Goal: Information Seeking & Learning: Check status

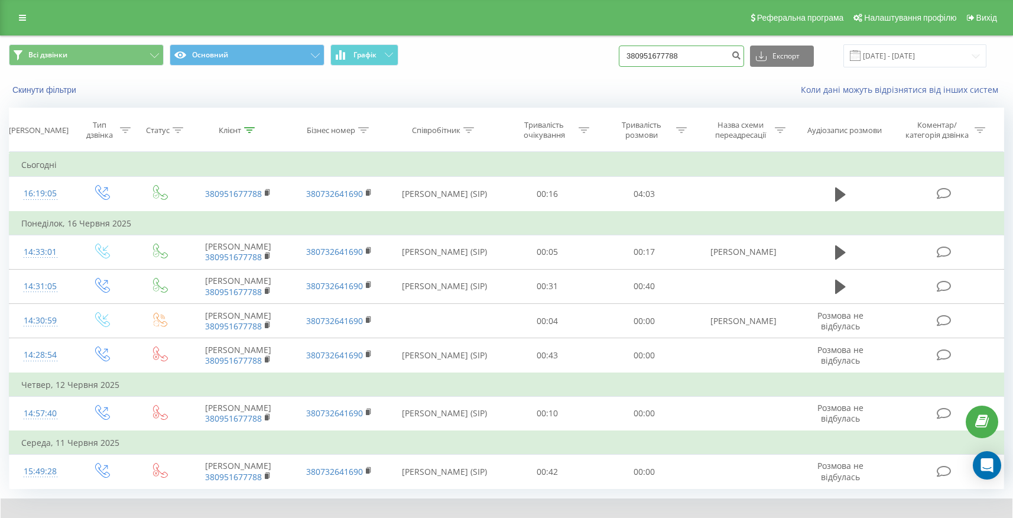
click at [712, 60] on input "380951677788" at bounding box center [681, 56] width 125 height 21
paste input "509649952"
type input "380509649952"
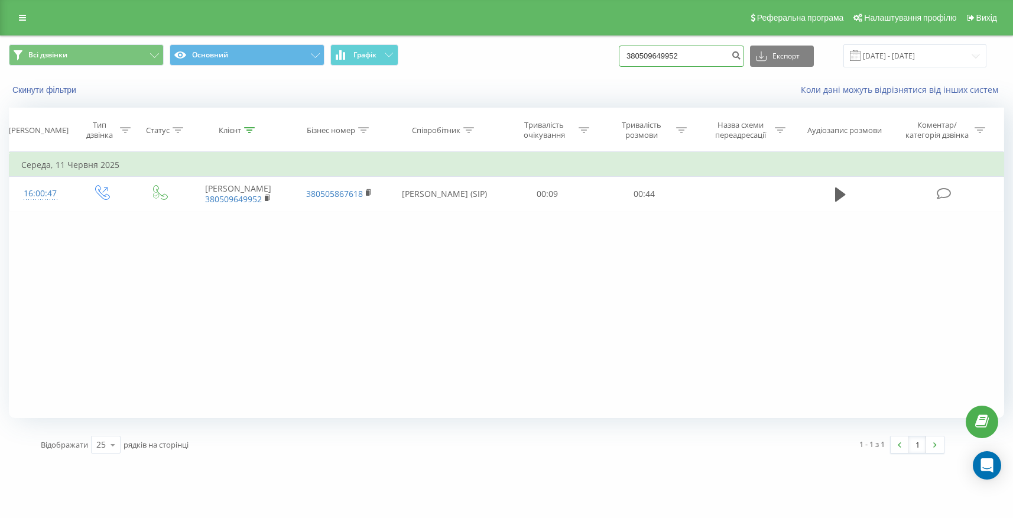
click at [659, 51] on input "380509649952" at bounding box center [681, 56] width 125 height 21
paste input "0979891221"
type input "0979891221"
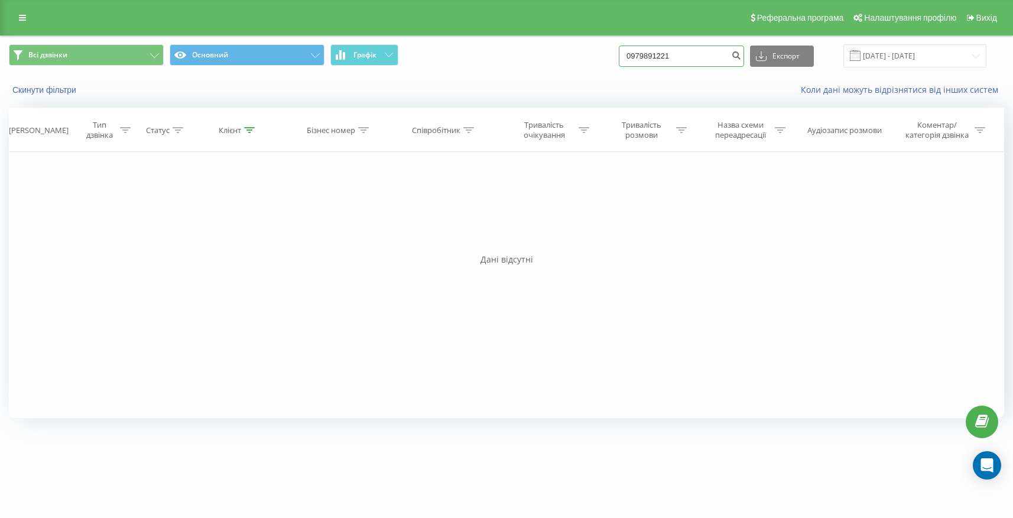
click at [700, 63] on input "0979891221" at bounding box center [681, 56] width 125 height 21
paste input "380966746797"
type input "380966746797"
